Goal: Transaction & Acquisition: Purchase product/service

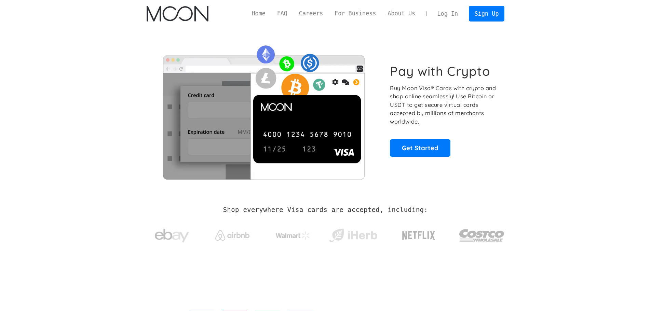
click at [454, 13] on link "Log In" at bounding box center [448, 13] width 32 height 15
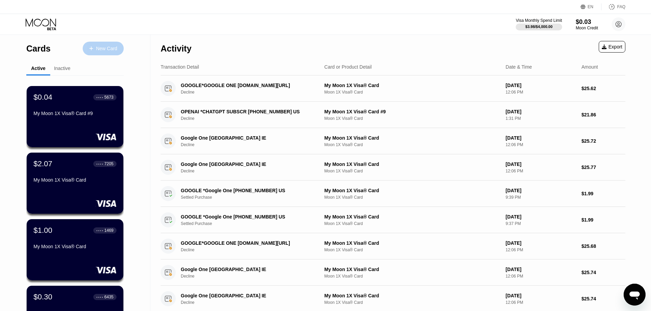
click at [111, 52] on div "New Card" at bounding box center [103, 49] width 41 height 14
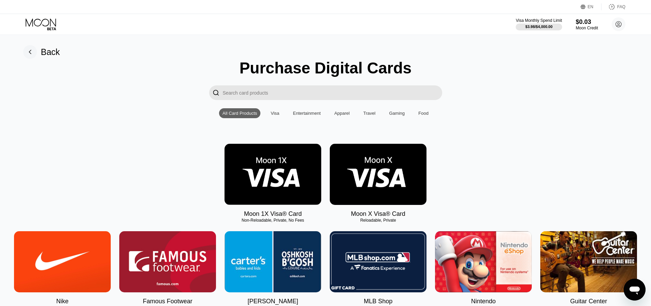
click at [292, 172] on img at bounding box center [273, 174] width 97 height 61
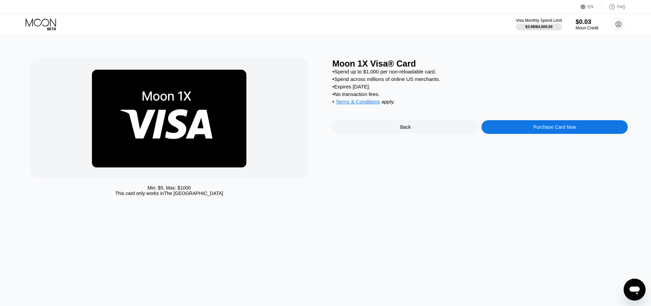
click at [585, 26] on div "Moon Credit" at bounding box center [587, 28] width 23 height 5
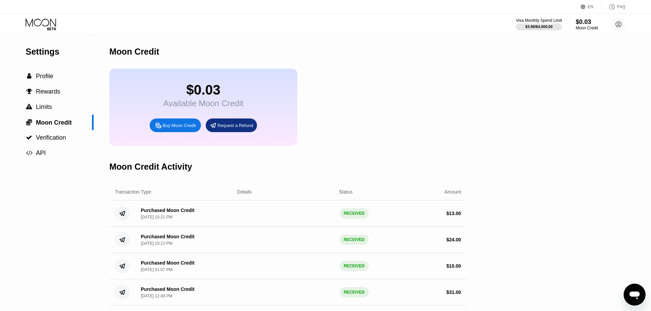
click at [176, 132] on div "Buy Moon Credit" at bounding box center [175, 126] width 51 height 14
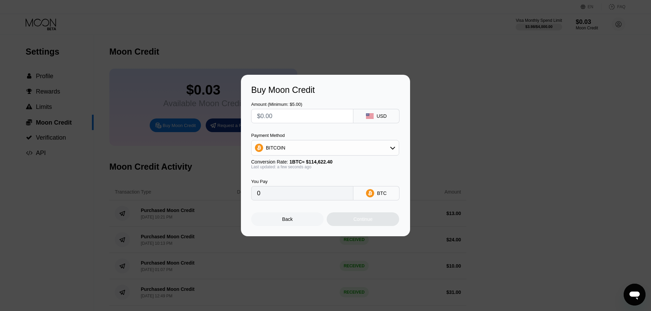
click at [351, 150] on div "BITCOIN" at bounding box center [325, 148] width 147 height 14
click at [303, 181] on div "USDT on TRON" at bounding box center [329, 181] width 129 height 5
type input "0.00"
click at [296, 119] on input "text" at bounding box center [302, 116] width 91 height 14
click at [283, 115] on input "text" at bounding box center [302, 116] width 91 height 14
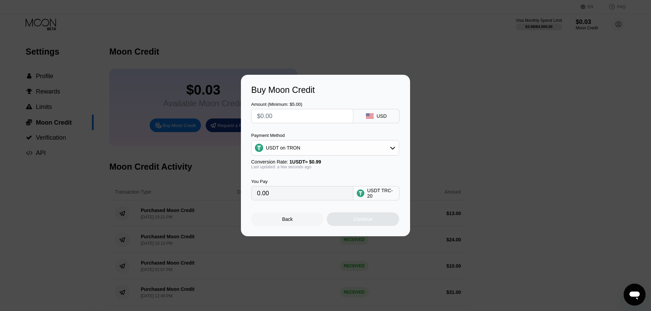
type input "$2"
type input "2.02"
type input "$24"
type input "24.24"
type input "$24"
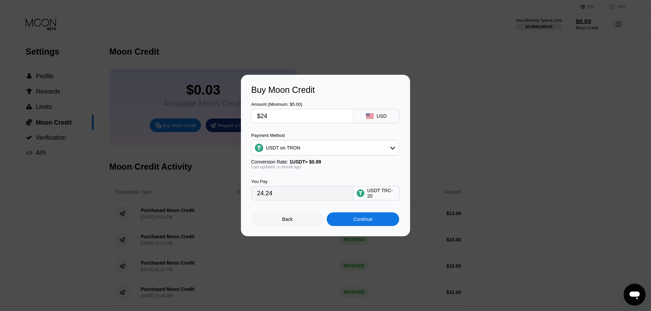
click at [337, 219] on div "Continue" at bounding box center [363, 220] width 72 height 14
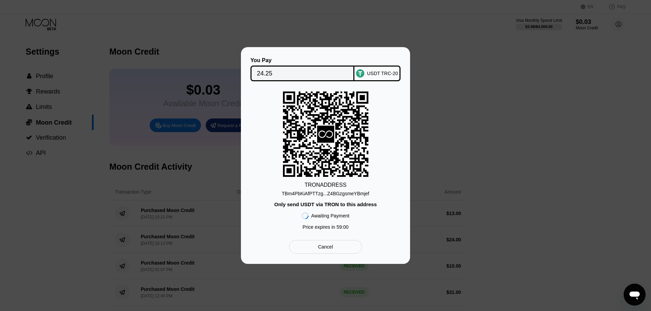
click at [318, 197] on div "TRON ADDRESS TBm4PbKiAfPTTzg...Z4BGzgsmeYBmjef Only send USDT via TRON to this …" at bounding box center [325, 163] width 149 height 142
click at [321, 195] on div "TBm4PbKiAfPTTzg...Z4BGzgsmeYBmjef" at bounding box center [326, 193] width 88 height 5
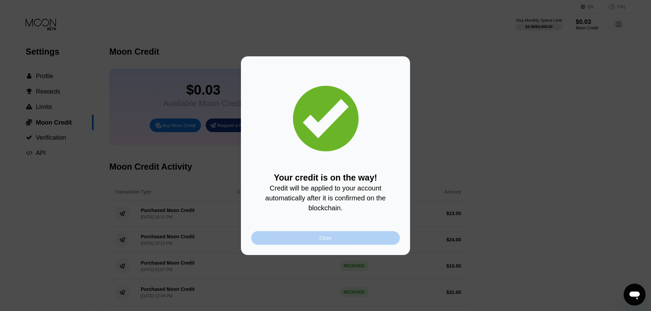
click at [322, 241] on div "Close" at bounding box center [326, 238] width 12 height 5
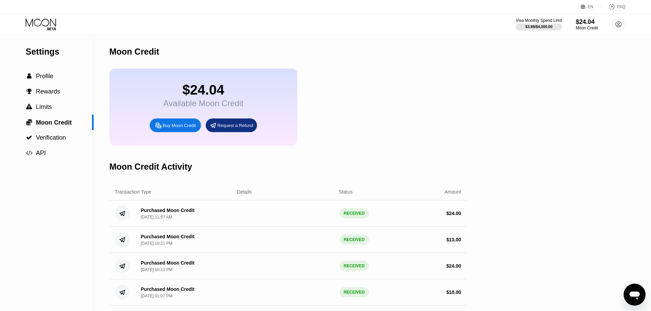
click at [47, 39] on div "Settings  Profile  Rewards  Limits  Moon Credit  Verification  API" at bounding box center [47, 98] width 94 height 126
click at [46, 25] on icon at bounding box center [42, 24] width 32 height 12
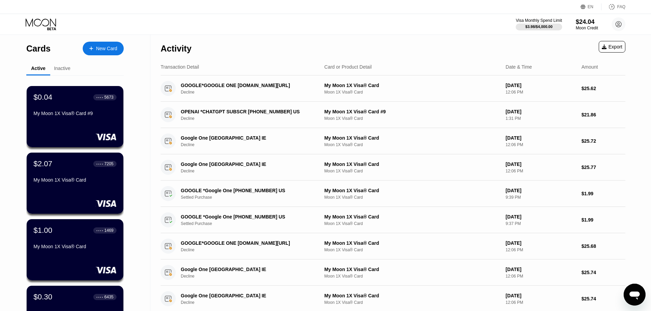
click at [94, 41] on div "Cards New Card" at bounding box center [74, 47] width 97 height 24
click at [97, 46] on div "New Card" at bounding box center [106, 49] width 21 height 6
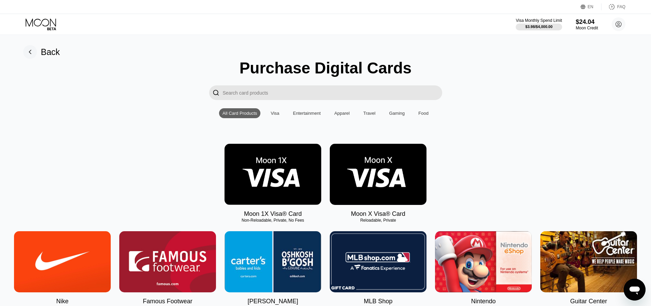
click at [289, 181] on img at bounding box center [273, 174] width 97 height 61
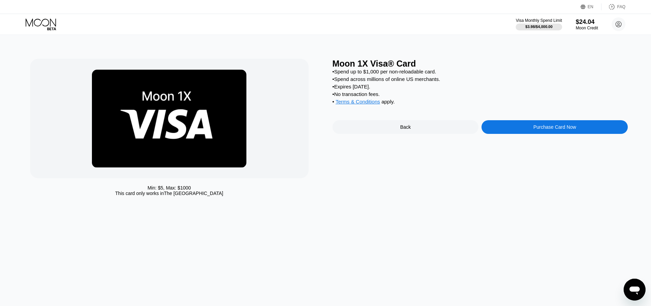
click at [526, 134] on div "Purchase Card Now" at bounding box center [555, 127] width 146 height 14
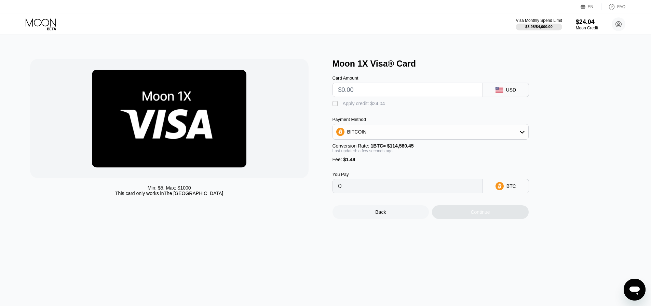
click at [474, 133] on div "BITCOIN" at bounding box center [431, 132] width 196 height 14
click at [362, 105] on div "Apply credit: $24.04" at bounding box center [364, 103] width 42 height 5
click at [436, 122] on div "Payment Method" at bounding box center [431, 119] width 196 height 5
click at [384, 167] on div "USDT on TRON" at bounding box center [434, 165] width 177 height 5
type input "0.00"
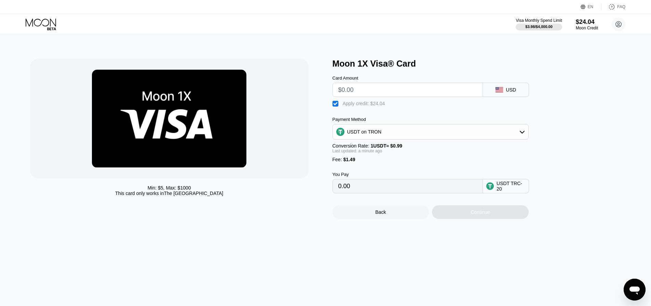
drag, startPoint x: 398, startPoint y: 189, endPoint x: 325, endPoint y: 187, distance: 72.9
click at [325, 187] on div "Min: $ 5 , Max: $ 1000 This card only works in The United States Moon 1X Visa® …" at bounding box center [325, 139] width 591 height 160
click at [348, 193] on input "0.00" at bounding box center [407, 186] width 139 height 14
click at [360, 93] on input "text" at bounding box center [407, 90] width 139 height 14
type input "$24"
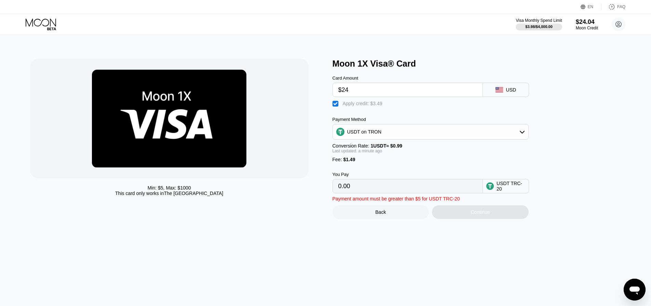
type input "1.46"
click at [360, 93] on input "$24." at bounding box center [407, 90] width 139 height 14
type input "$2"
type input "0.00"
type input "$23"
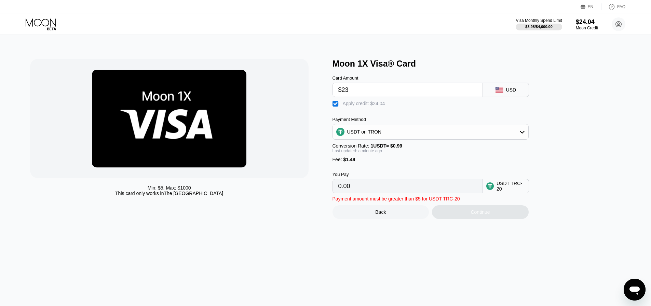
type input "0.45"
type input "$2"
type input "0.00"
click at [370, 190] on input "0.00" at bounding box center [407, 186] width 139 height 14
click at [384, 177] on div "You Pay 0.00 USDT TRC-20" at bounding box center [442, 177] width 219 height 31
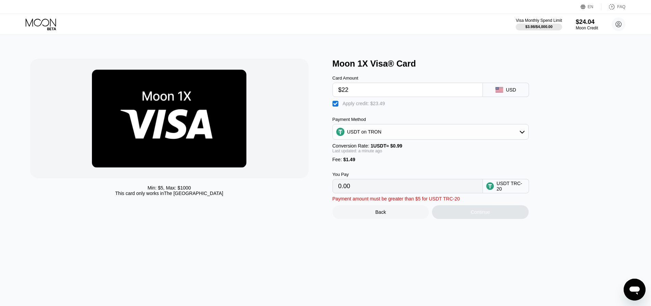
click at [358, 95] on input "$22" at bounding box center [407, 90] width 139 height 14
drag, startPoint x: 354, startPoint y: 93, endPoint x: 335, endPoint y: 91, distance: 19.6
click at [335, 91] on div "$22" at bounding box center [408, 90] width 150 height 14
type input "$23"
type input "0.45"
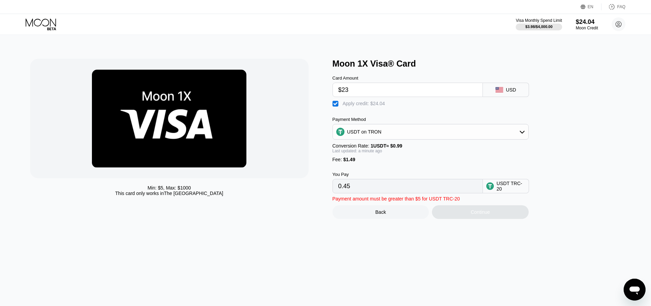
type input "$2"
type input "0.00"
type input "$221"
type input "200.45"
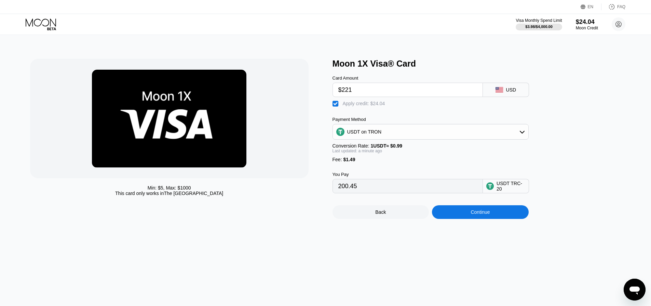
drag, startPoint x: 354, startPoint y: 92, endPoint x: 345, endPoint y: 94, distance: 9.3
click at [345, 94] on input "$221" at bounding box center [407, 90] width 139 height 14
type input "$21"
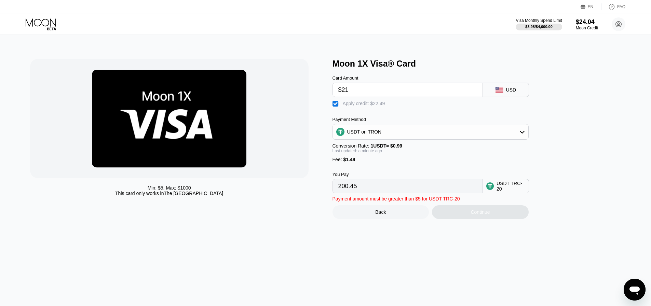
type input "0.00"
type input "$212"
type input "191.36"
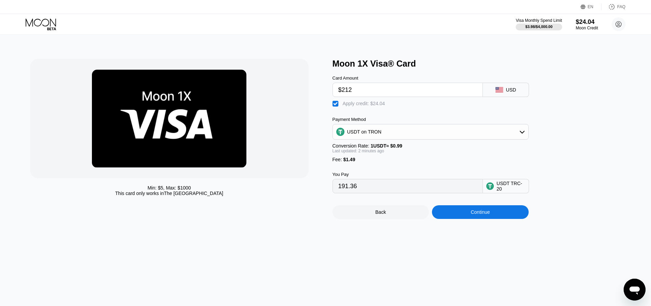
type input "$212"
click at [407, 134] on div "USDT on TRON" at bounding box center [431, 132] width 196 height 14
click at [381, 150] on div "BITCOIN" at bounding box center [431, 151] width 192 height 14
type input "0.00165343"
drag, startPoint x: 350, startPoint y: 92, endPoint x: 342, endPoint y: 94, distance: 8.4
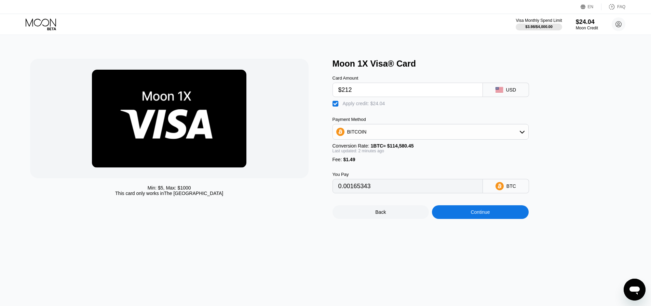
click at [342, 94] on input "$212" at bounding box center [407, 90] width 139 height 14
type input "$2"
type input "0"
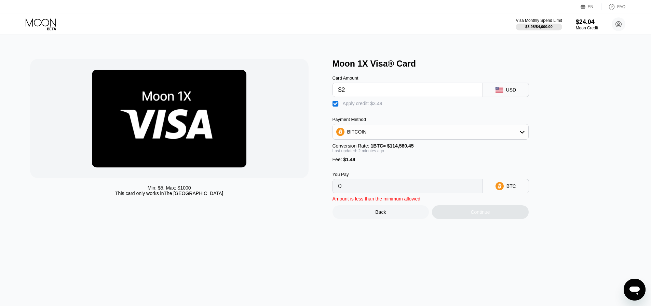
type input "$23"
type input "0.00000393"
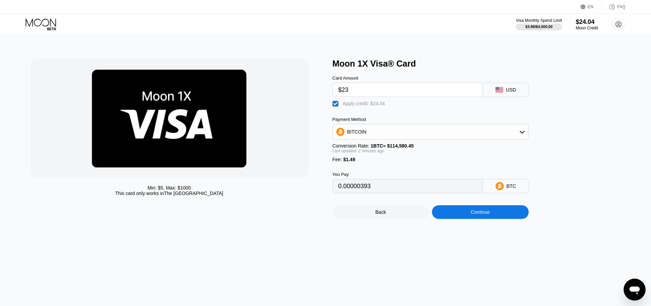
type input "$2"
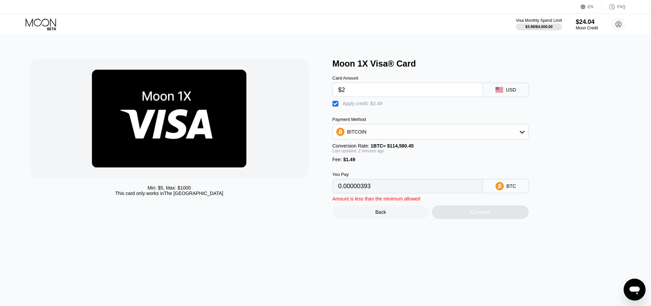
type input "0"
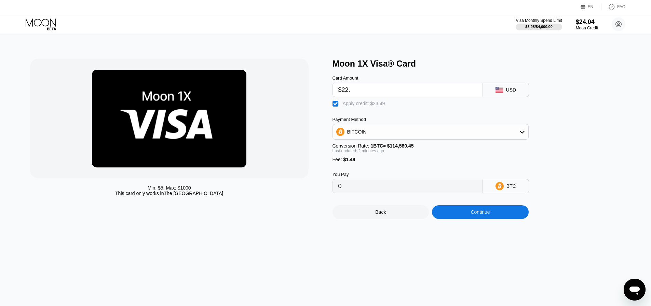
type input "$22.9"
type input "0.00000306"
type input "$22."
type input "0"
type input "$22.8"
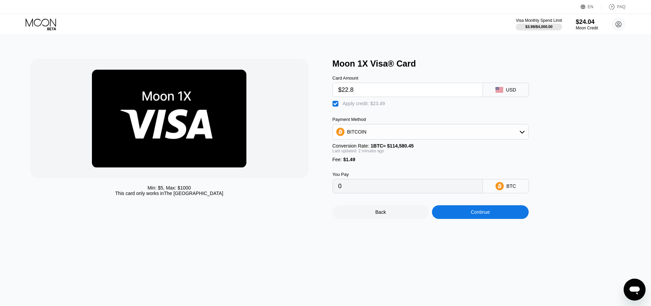
type input "0.00000219"
type input "$22."
type input "0"
type input "$22.7"
type input "0.00000131"
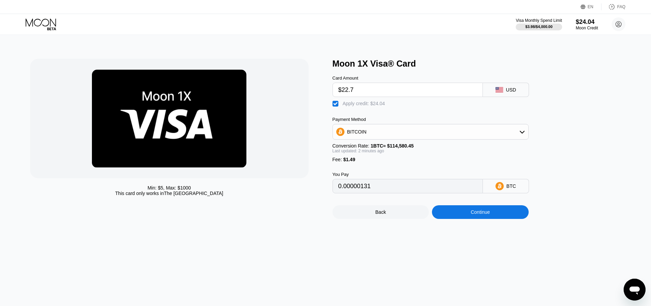
type input "$22."
type input "0"
type input "$22.6"
type input "0.0000004"
type input "$22."
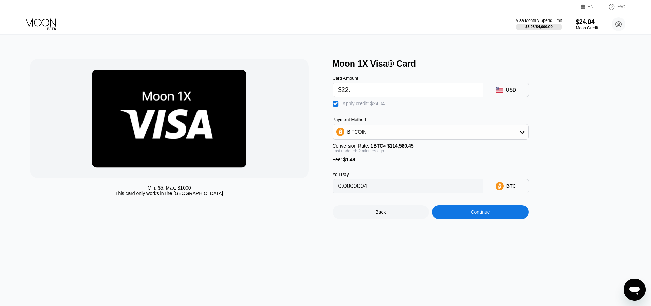
type input "0"
type input "$22.56"
type input "0.00000009"
type input "$22.5"
type input "0"
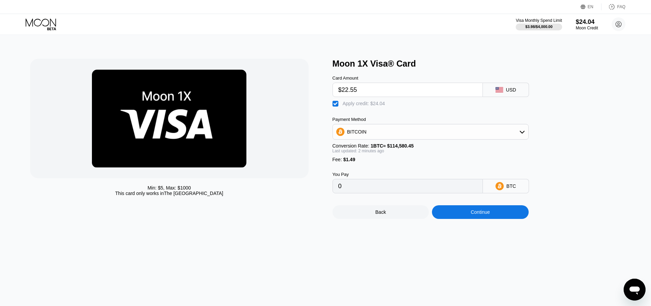
type input "$22.556"
type input "0.00000006"
type input "$22.55"
type input "0"
type input "$22.555"
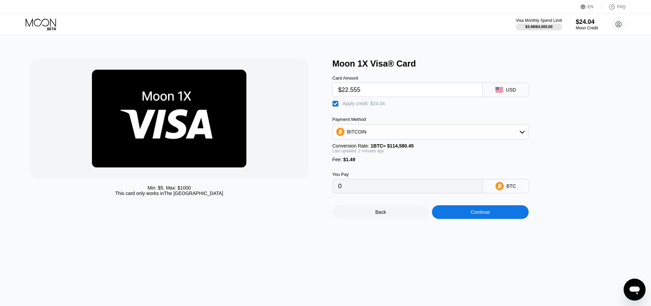
type input "0.00000005"
type input "$22.55"
type input "0"
type input "$22.554"
type input "0.00000004"
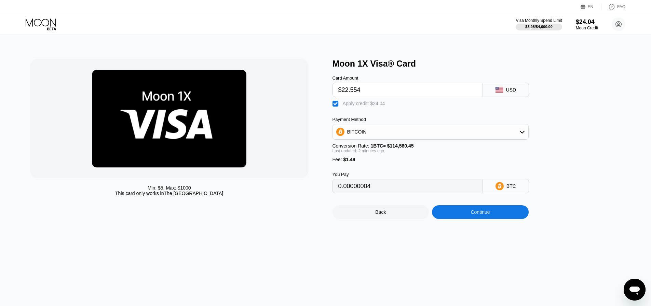
type input "$22.55"
type input "0"
type input "$22.553"
type input "0.00000003"
type input "$22.55"
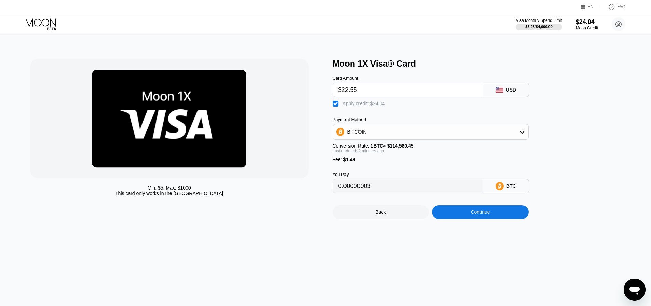
type input "0"
type input "$22.552"
type input "0.00000002"
type input "$22.55"
type input "0"
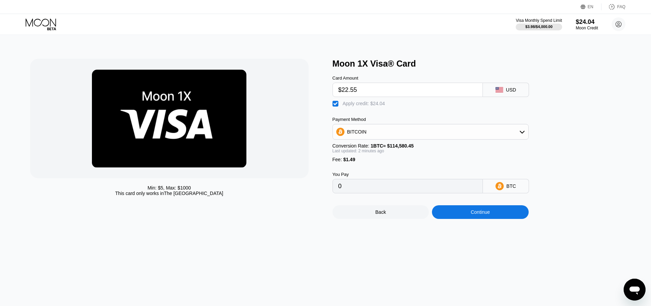
type input "$22.551"
type input "0.00000001"
type input "$22.55"
type input "0"
type input "$22.55"
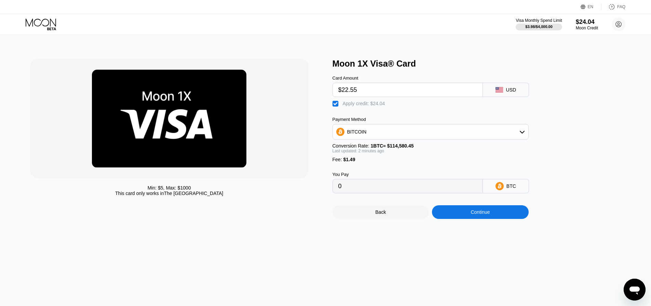
click at [479, 215] on div "Continue" at bounding box center [480, 212] width 19 height 5
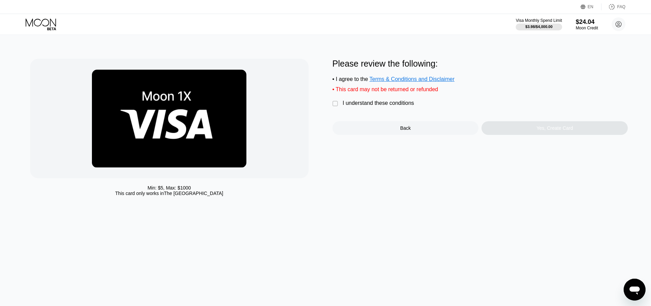
click at [387, 107] on div " I understand these conditions" at bounding box center [375, 103] width 85 height 7
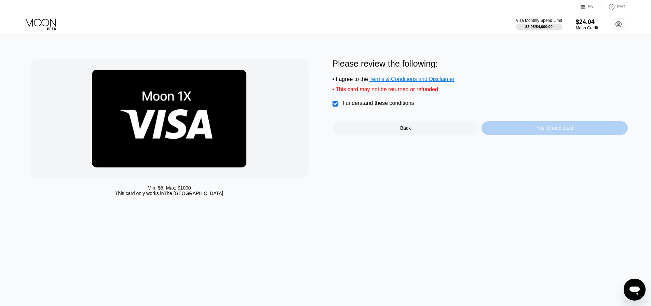
click at [510, 132] on div "Yes, Create Card" at bounding box center [555, 128] width 146 height 14
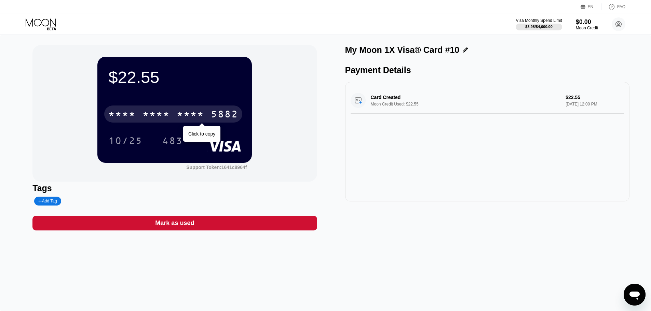
click at [148, 115] on div "* * * *" at bounding box center [156, 115] width 27 height 11
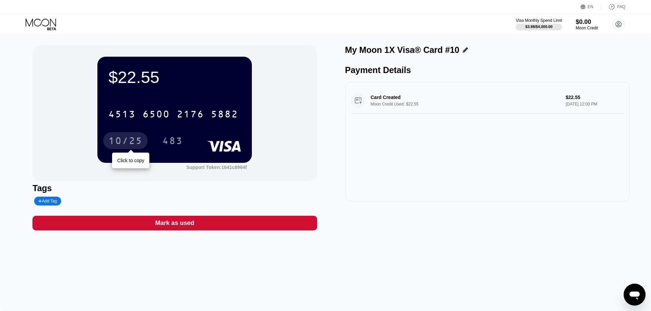
click at [119, 140] on div "10/25" at bounding box center [125, 141] width 34 height 11
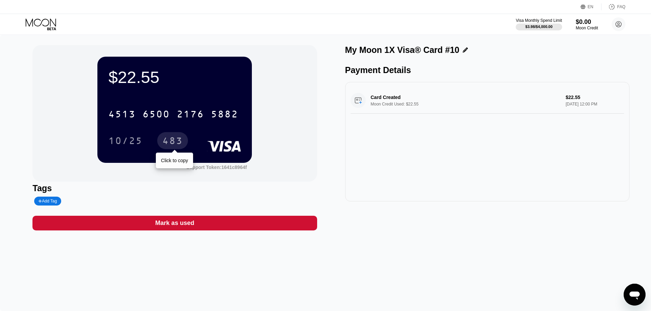
click at [173, 139] on div "483" at bounding box center [172, 141] width 21 height 11
